Goal: Transaction & Acquisition: Purchase product/service

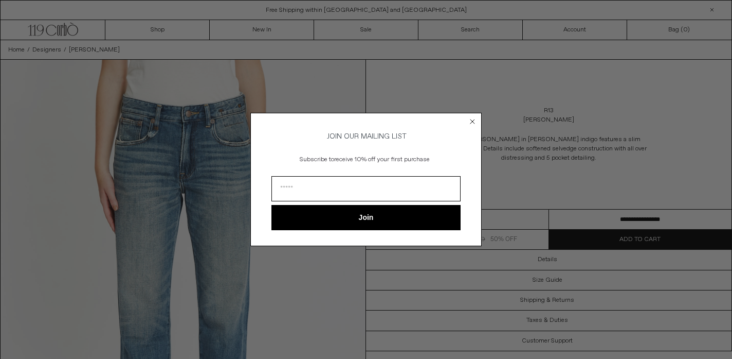
click at [472, 119] on icon "Close dialog" at bounding box center [473, 121] width 4 height 4
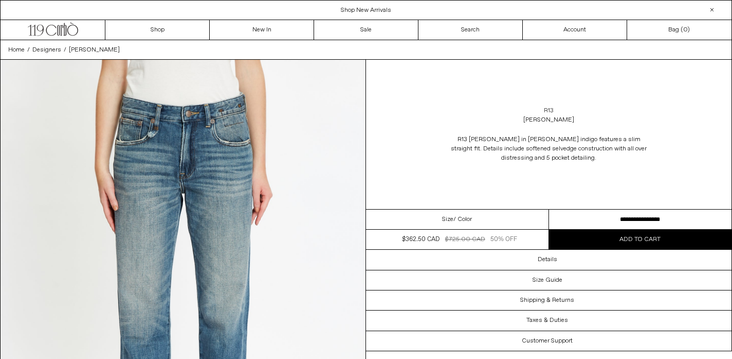
click at [550, 110] on link "R13" at bounding box center [549, 110] width 10 height 9
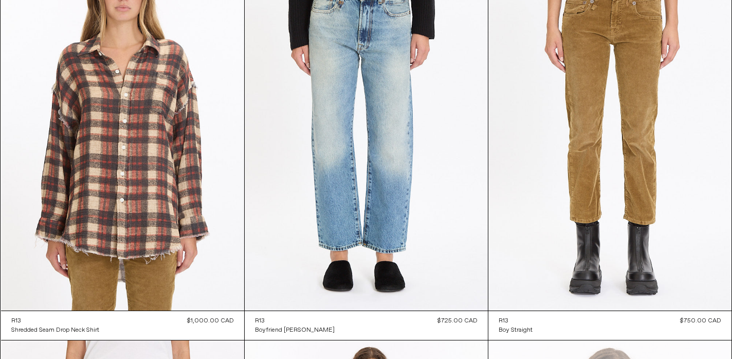
scroll to position [509, 0]
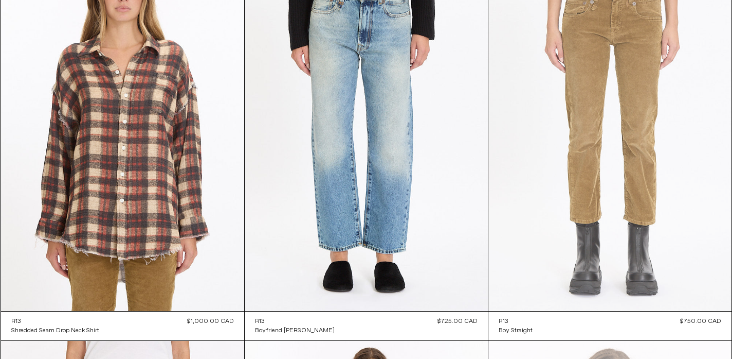
click at [584, 147] on at bounding box center [610, 128] width 243 height 365
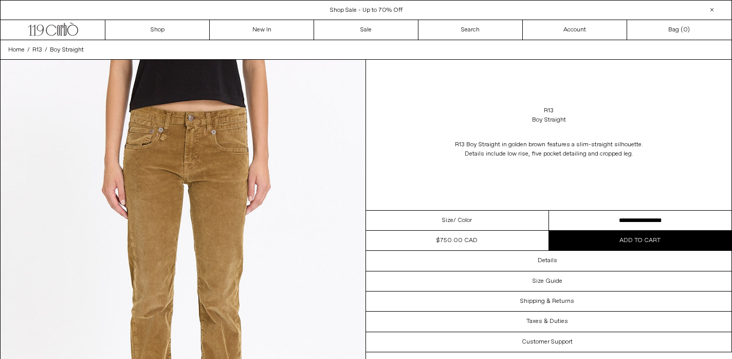
click at [609, 222] on select "**********" at bounding box center [640, 220] width 183 height 20
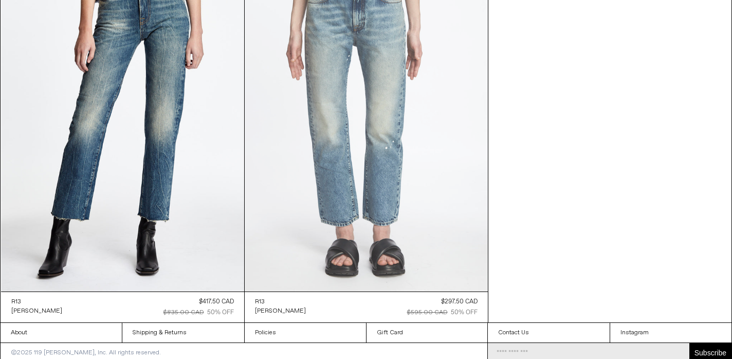
scroll to position [6071, 0]
